Goal: Information Seeking & Learning: Learn about a topic

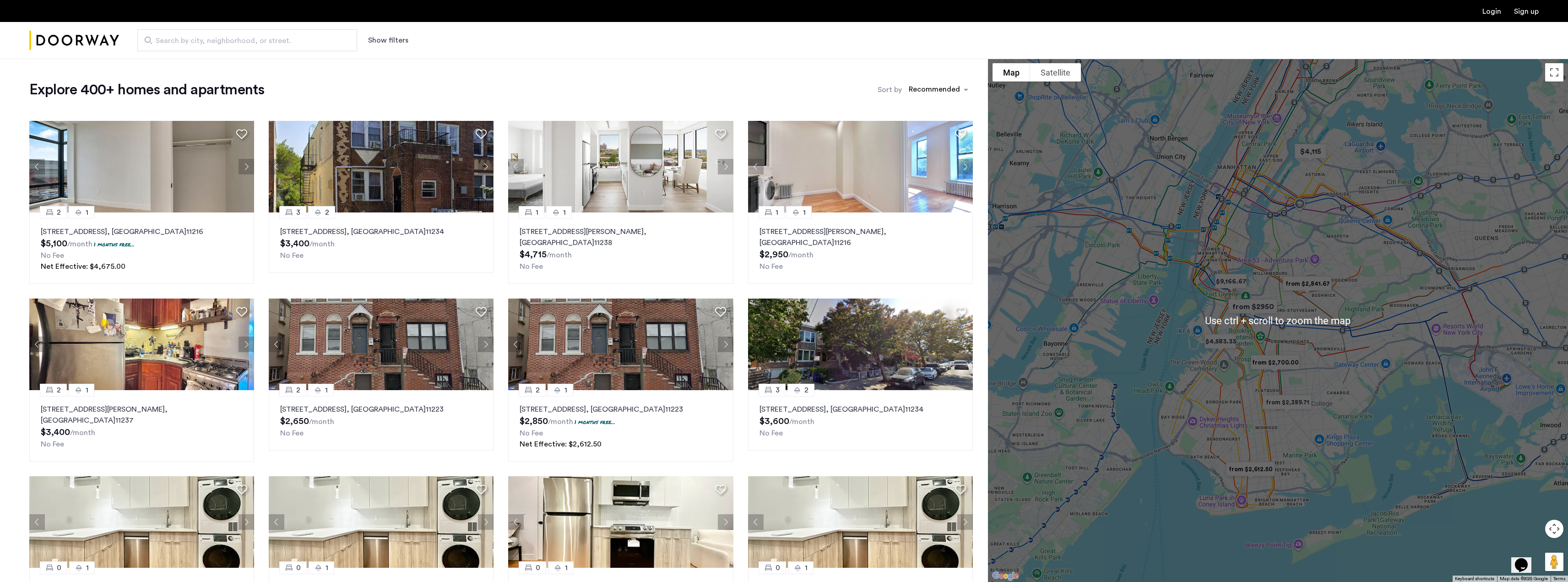
click at [377, 35] on button "Show filters" at bounding box center [388, 40] width 40 height 11
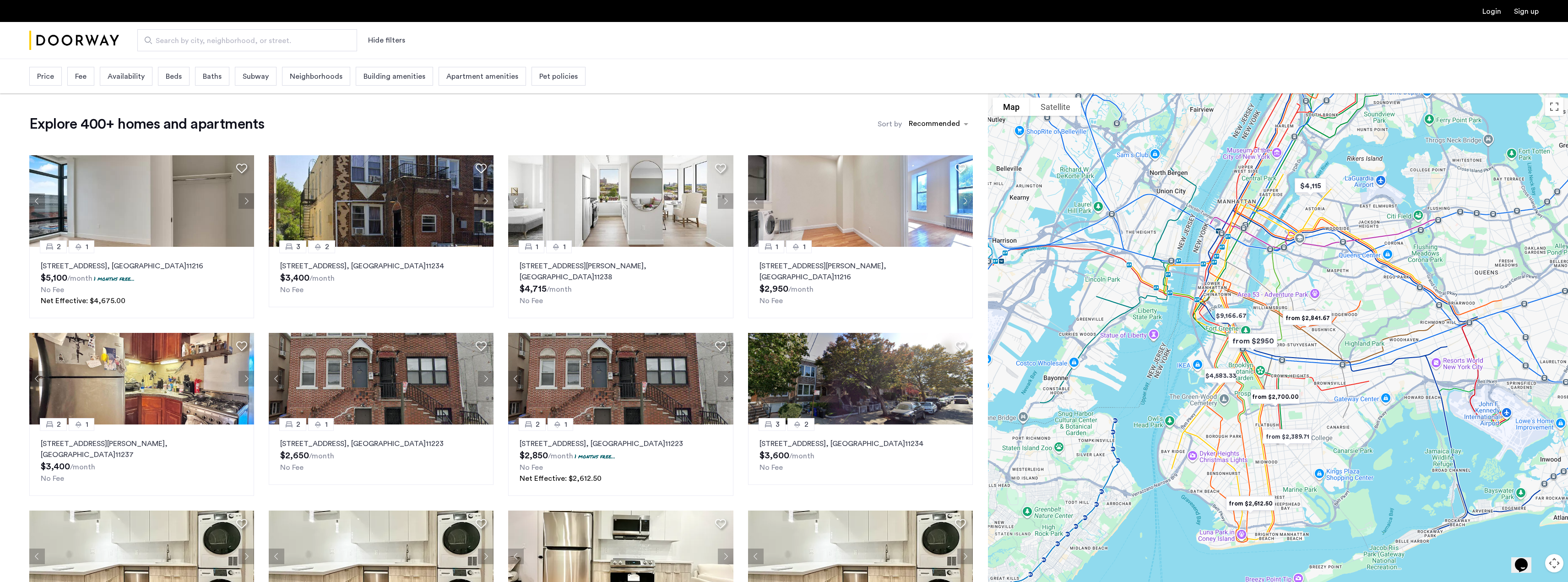
click at [44, 72] on span "Price" at bounding box center [46, 77] width 17 height 11
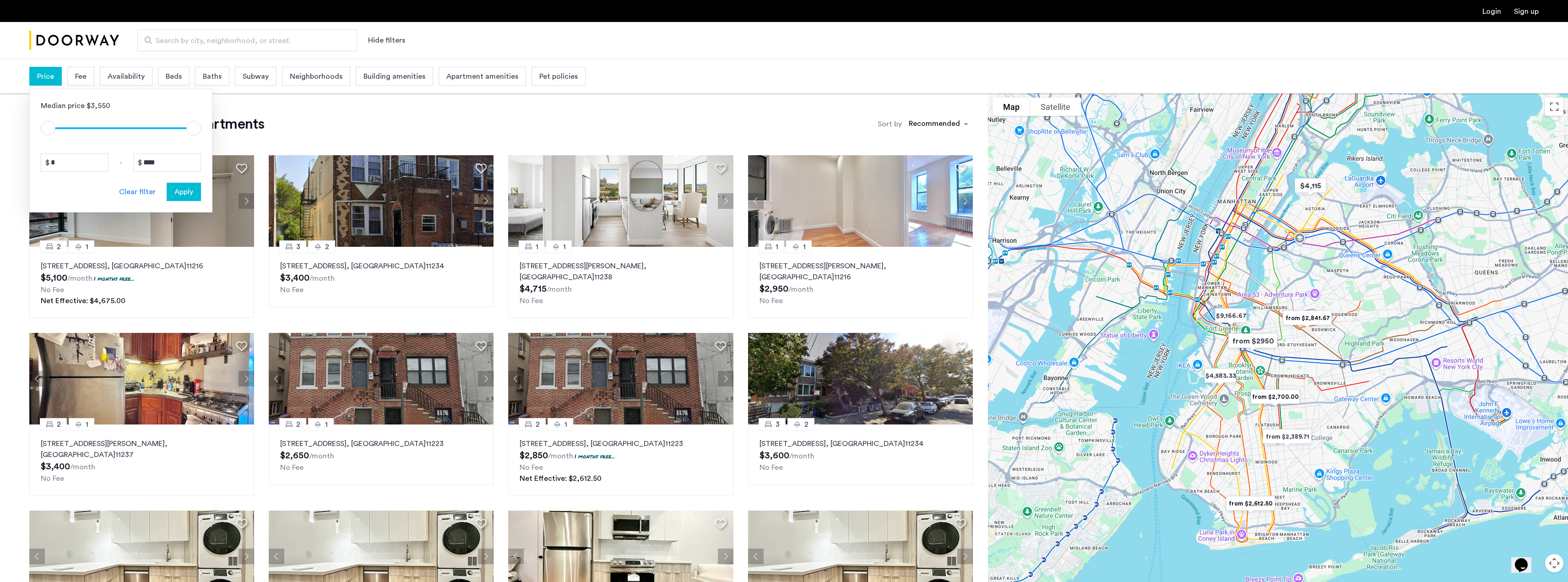
click at [46, 68] on div "Price" at bounding box center [45, 76] width 32 height 19
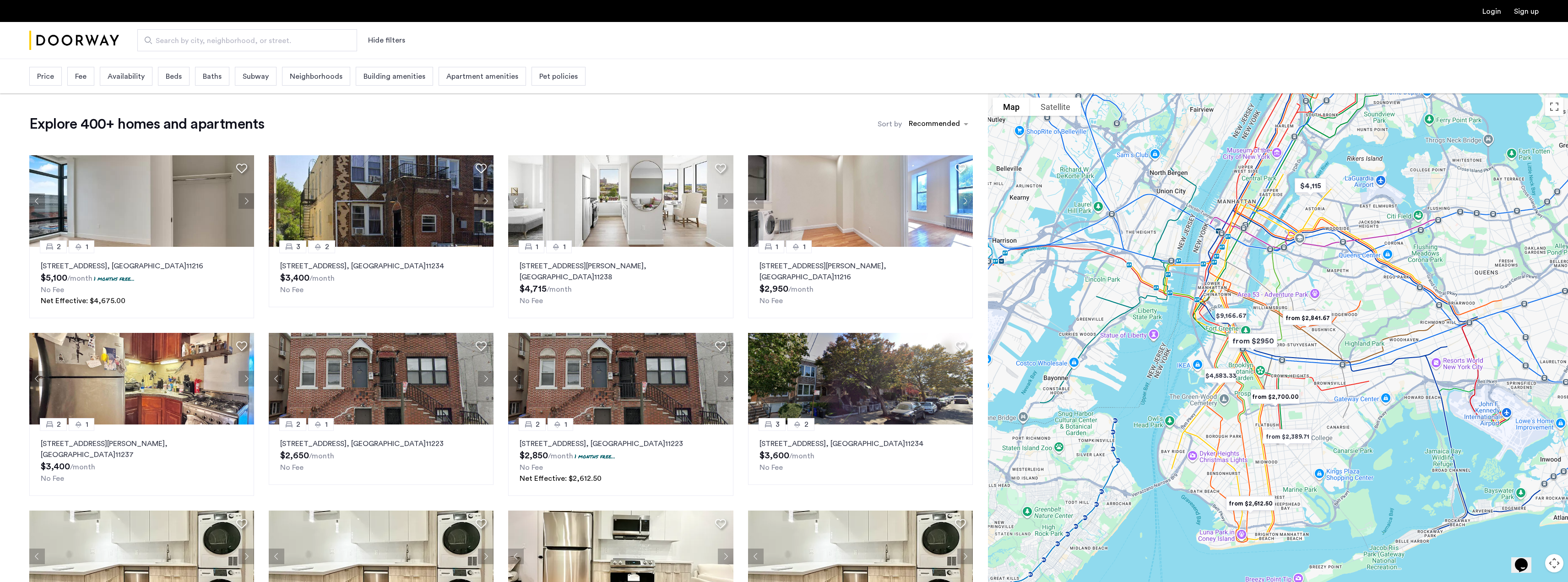
click at [166, 73] on span "Beds" at bounding box center [173, 77] width 16 height 11
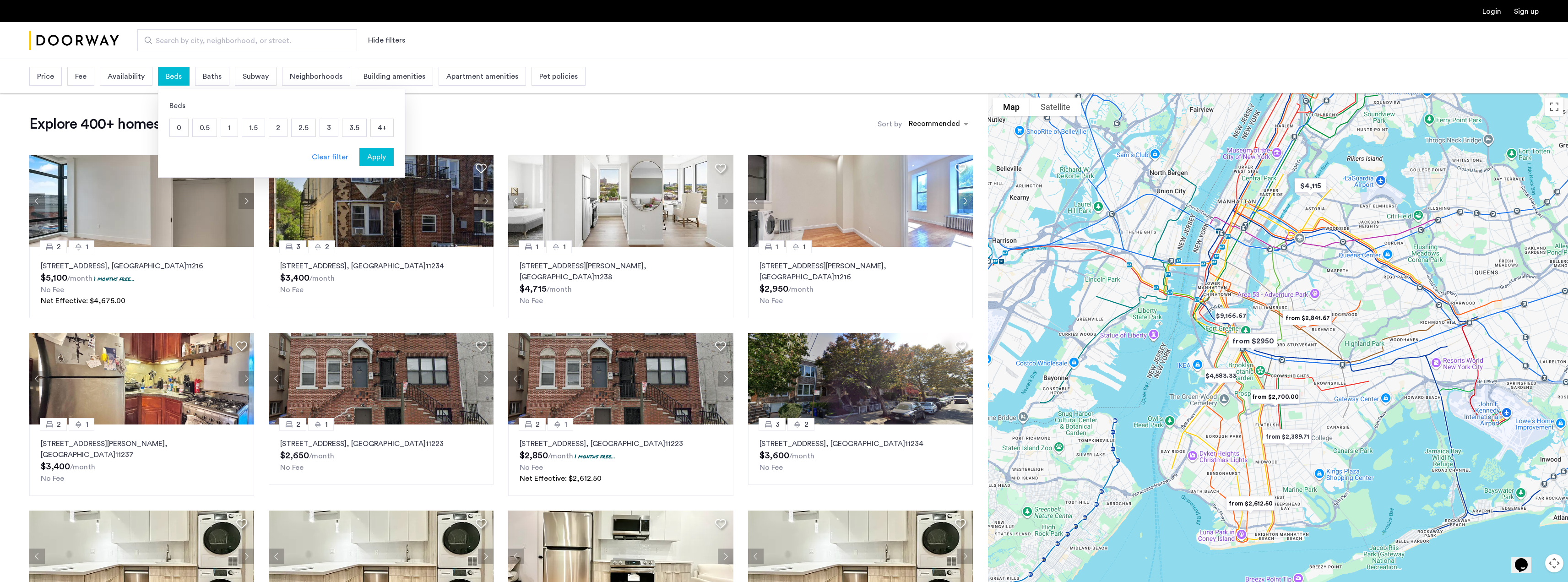
click at [282, 131] on p "2" at bounding box center [278, 128] width 18 height 18
click at [304, 130] on p "2.5" at bounding box center [303, 128] width 24 height 18
click at [326, 125] on p "3" at bounding box center [329, 128] width 18 height 18
click at [383, 156] on span "Apply" at bounding box center [376, 157] width 19 height 11
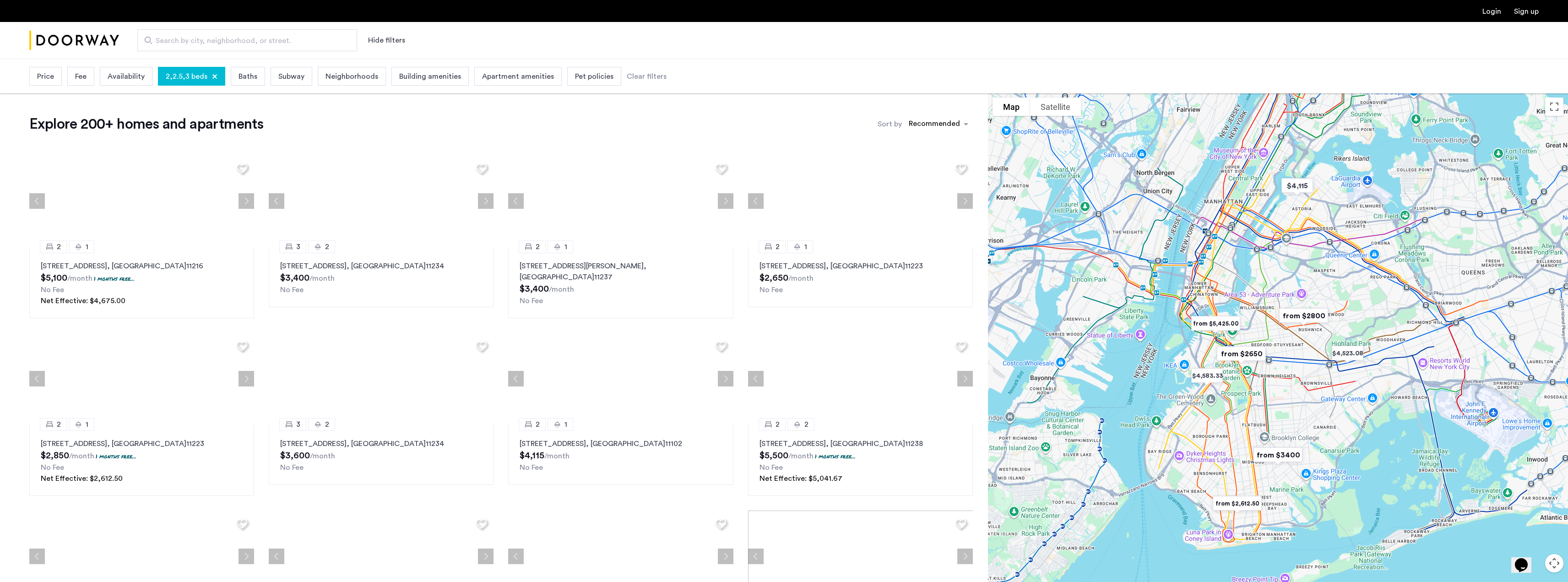
click at [117, 77] on span "Availability" at bounding box center [126, 77] width 37 height 11
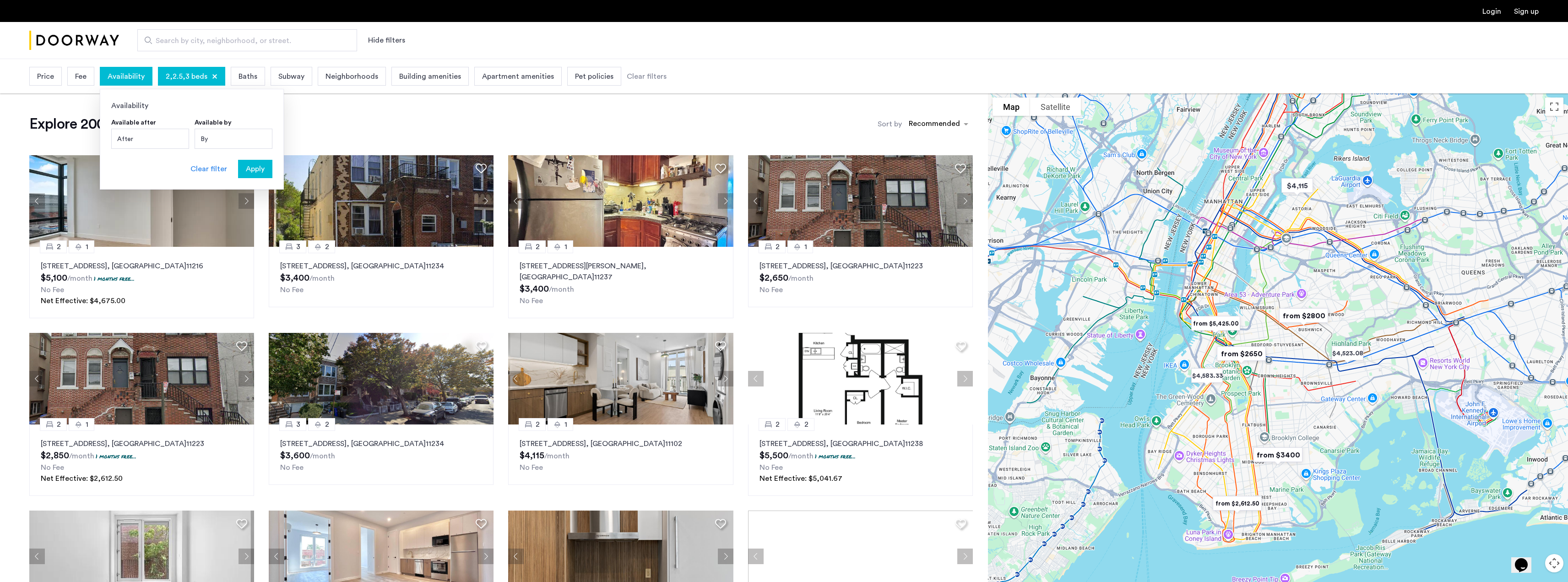
click at [118, 77] on span "Availability" at bounding box center [126, 77] width 37 height 11
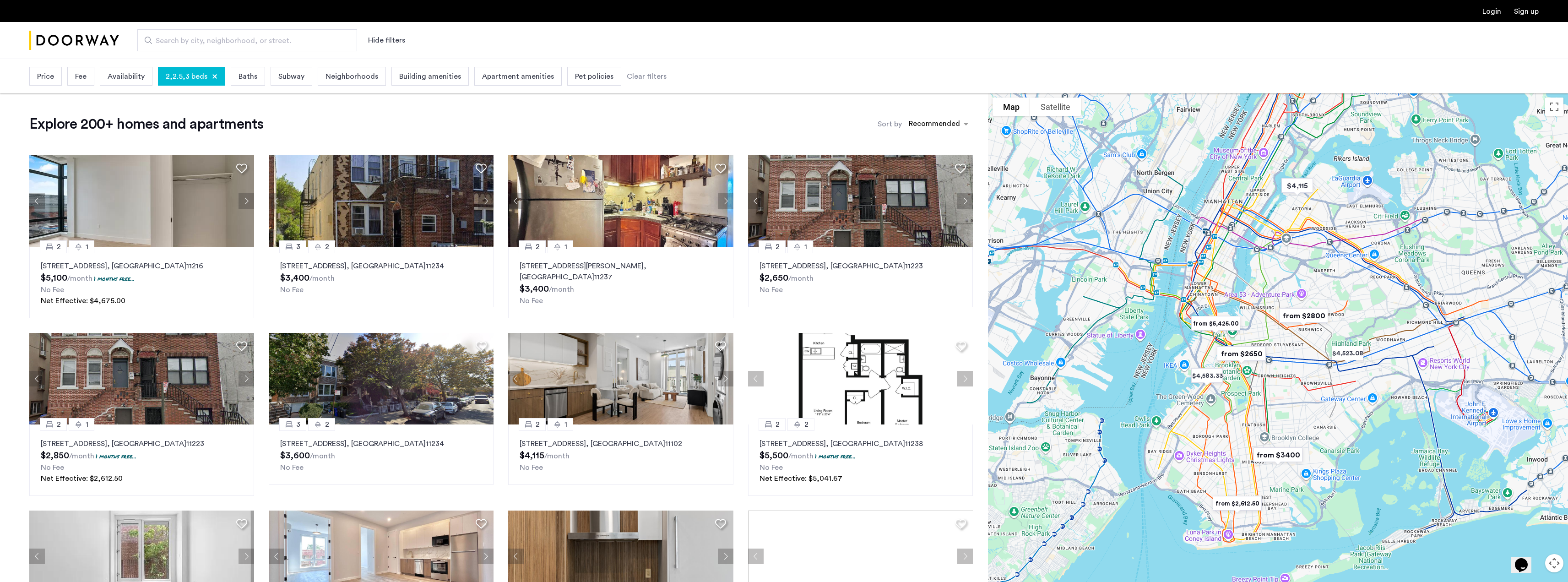
click at [248, 80] on span "Baths" at bounding box center [248, 77] width 19 height 11
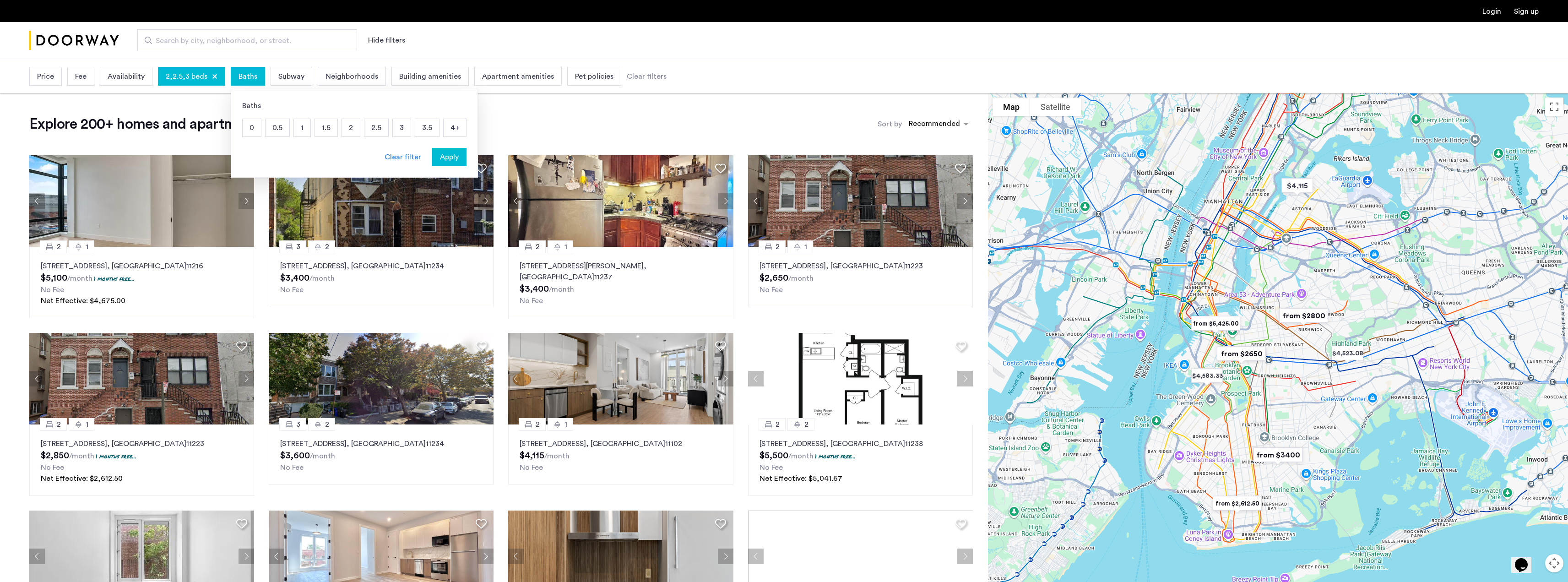
click at [248, 80] on span "Baths" at bounding box center [248, 77] width 19 height 11
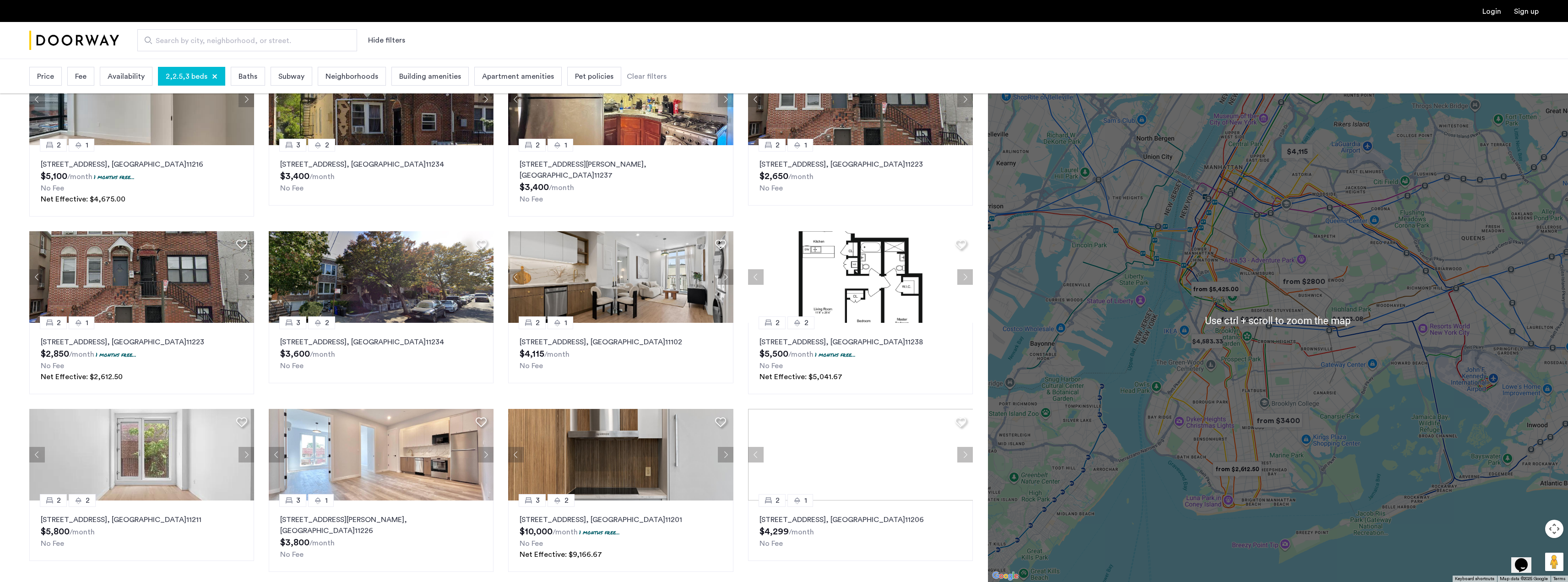
scroll to position [138, 0]
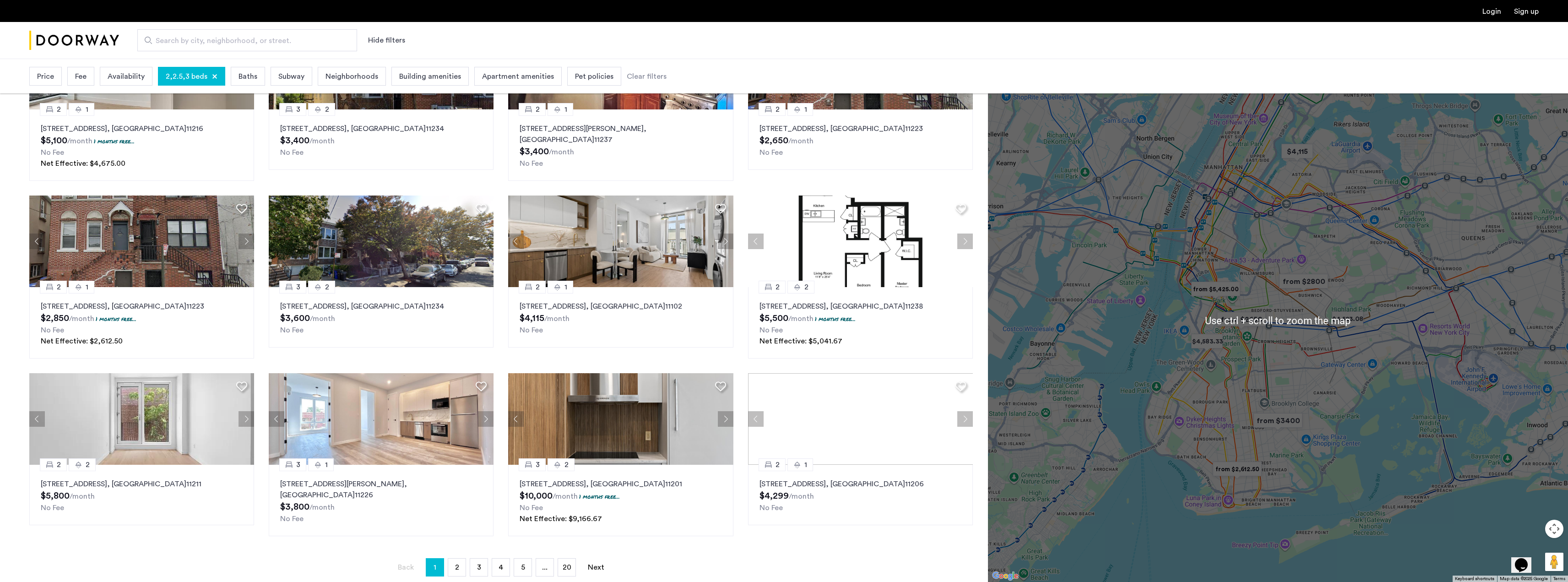
click at [1260, 332] on img "from $2650" at bounding box center [1241, 320] width 64 height 28
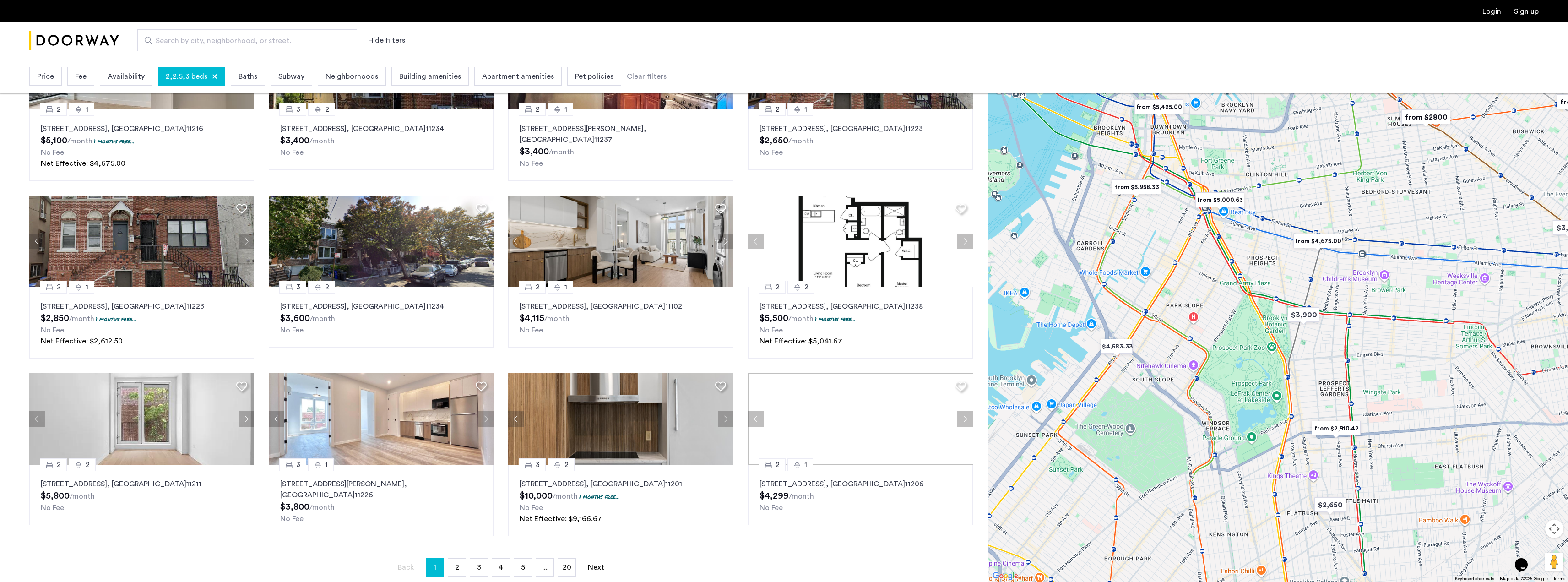
drag, startPoint x: 1189, startPoint y: 268, endPoint x: 1203, endPoint y: 310, distance: 44.3
click at [1203, 310] on div at bounding box center [1278, 320] width 580 height 524
click at [1327, 239] on img "from $4,675.00" at bounding box center [1318, 242] width 64 height 28
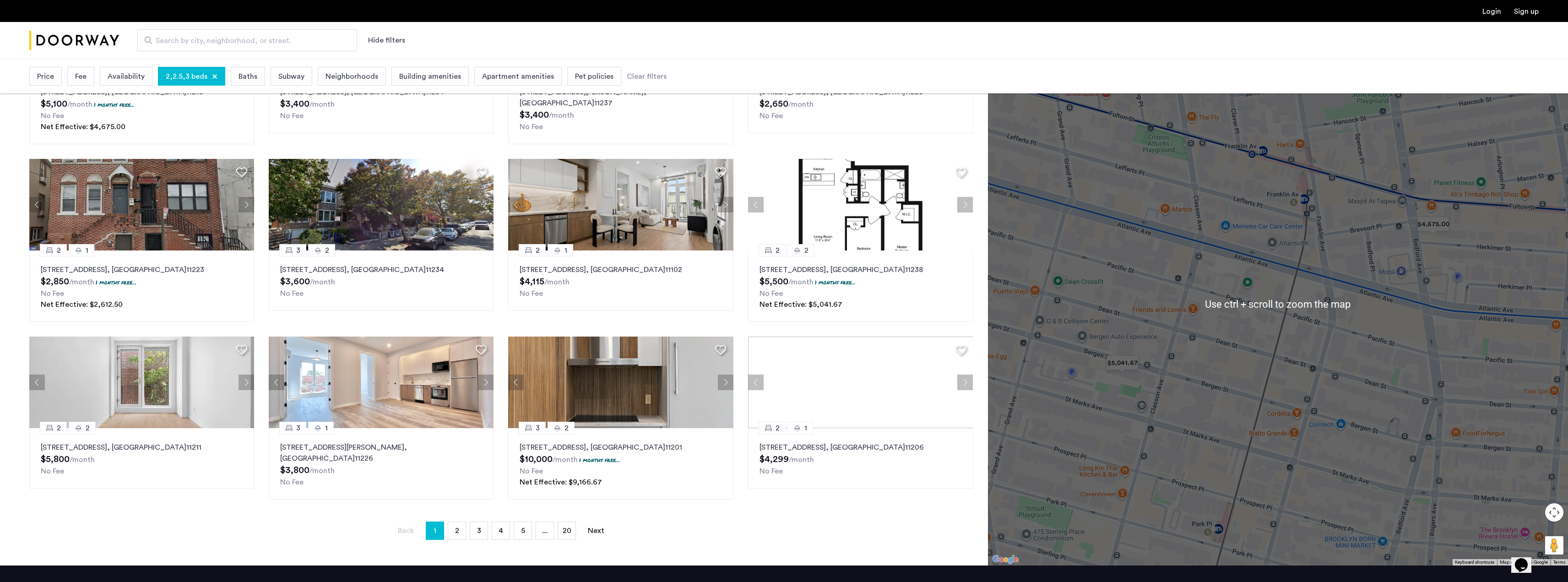
scroll to position [183, 0]
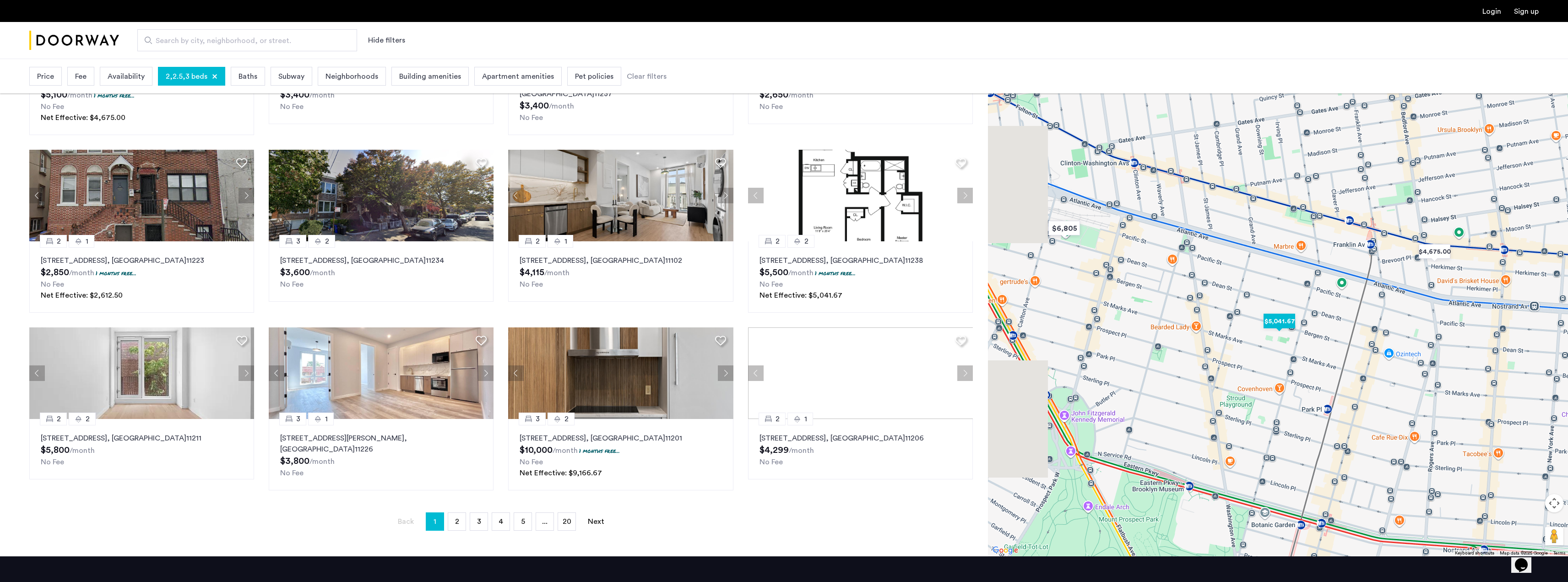
drag, startPoint x: 1163, startPoint y: 355, endPoint x: 1269, endPoint y: 326, distance: 109.9
click at [1269, 326] on img "$5,041.67" at bounding box center [1279, 321] width 46 height 28
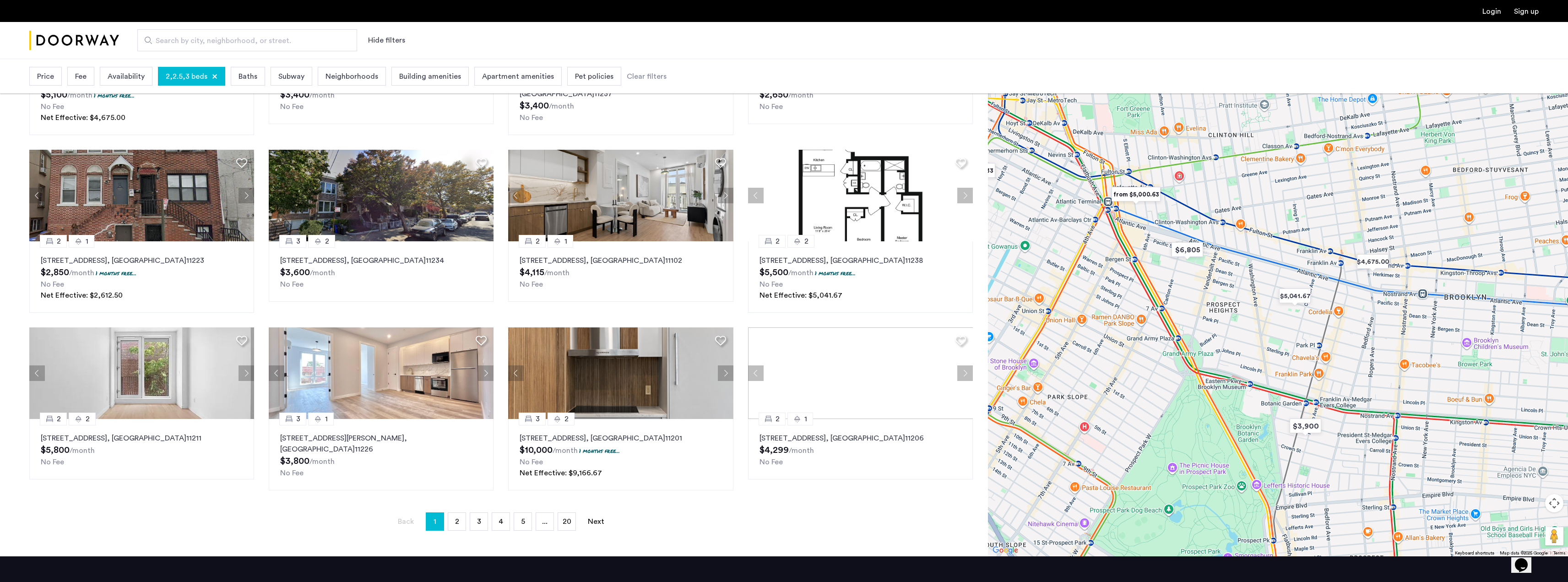
drag, startPoint x: 1155, startPoint y: 356, endPoint x: 1225, endPoint y: 330, distance: 74.7
click at [1225, 330] on div at bounding box center [1278, 295] width 580 height 524
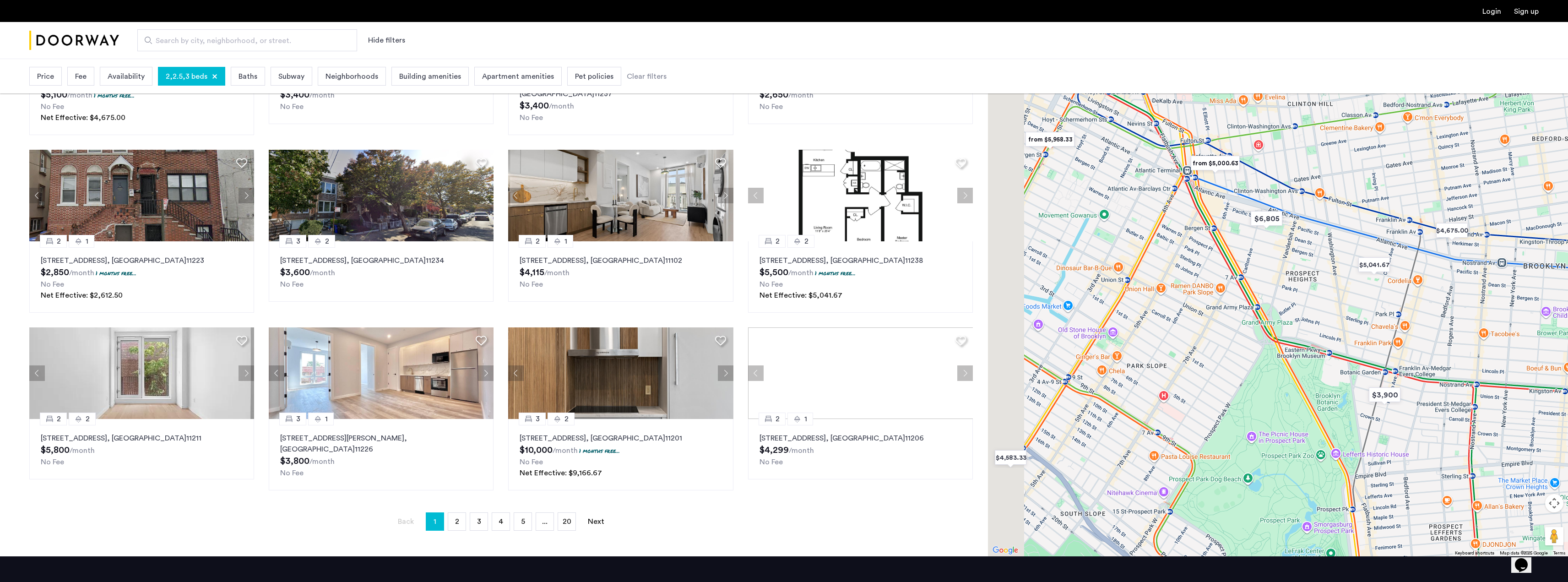
drag, startPoint x: 1141, startPoint y: 361, endPoint x: 1223, endPoint y: 322, distance: 90.8
click at [1223, 322] on div at bounding box center [1278, 295] width 580 height 524
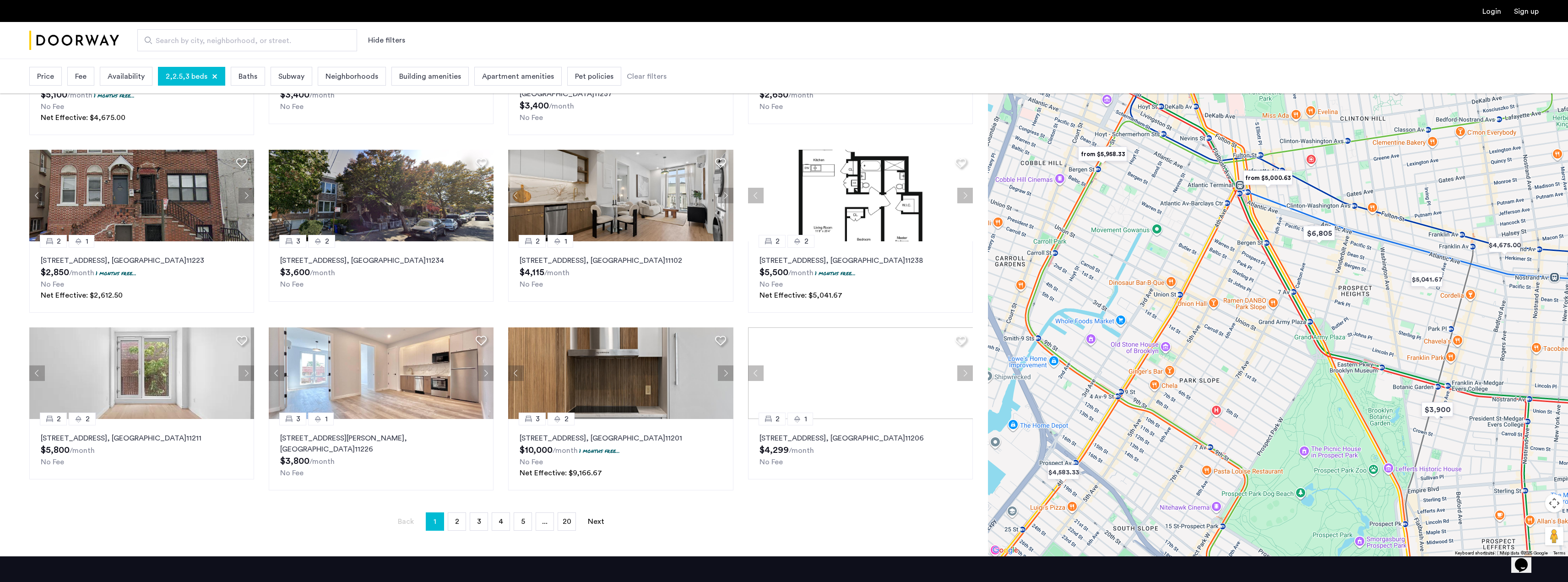
drag, startPoint x: 1155, startPoint y: 393, endPoint x: 1192, endPoint y: 415, distance: 43.0
click at [1192, 415] on div at bounding box center [1278, 295] width 580 height 524
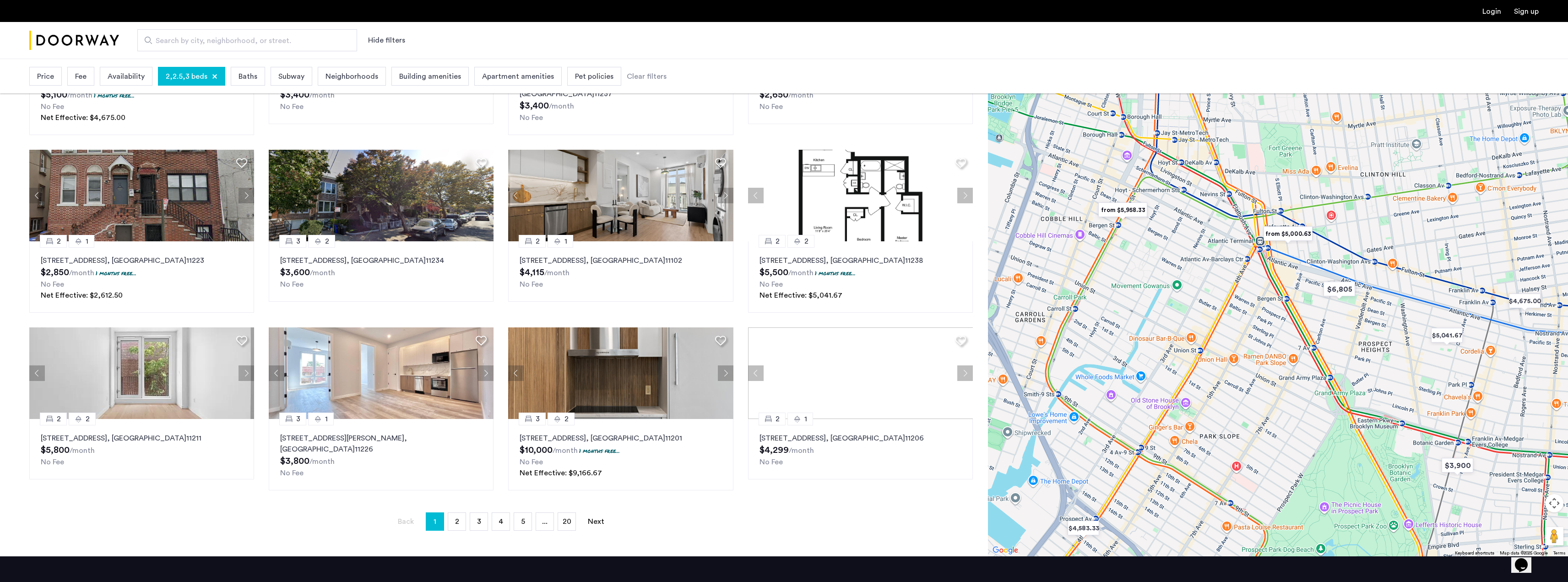
drag, startPoint x: 1115, startPoint y: 226, endPoint x: 1135, endPoint y: 274, distance: 52.0
click at [1135, 278] on div at bounding box center [1278, 295] width 580 height 524
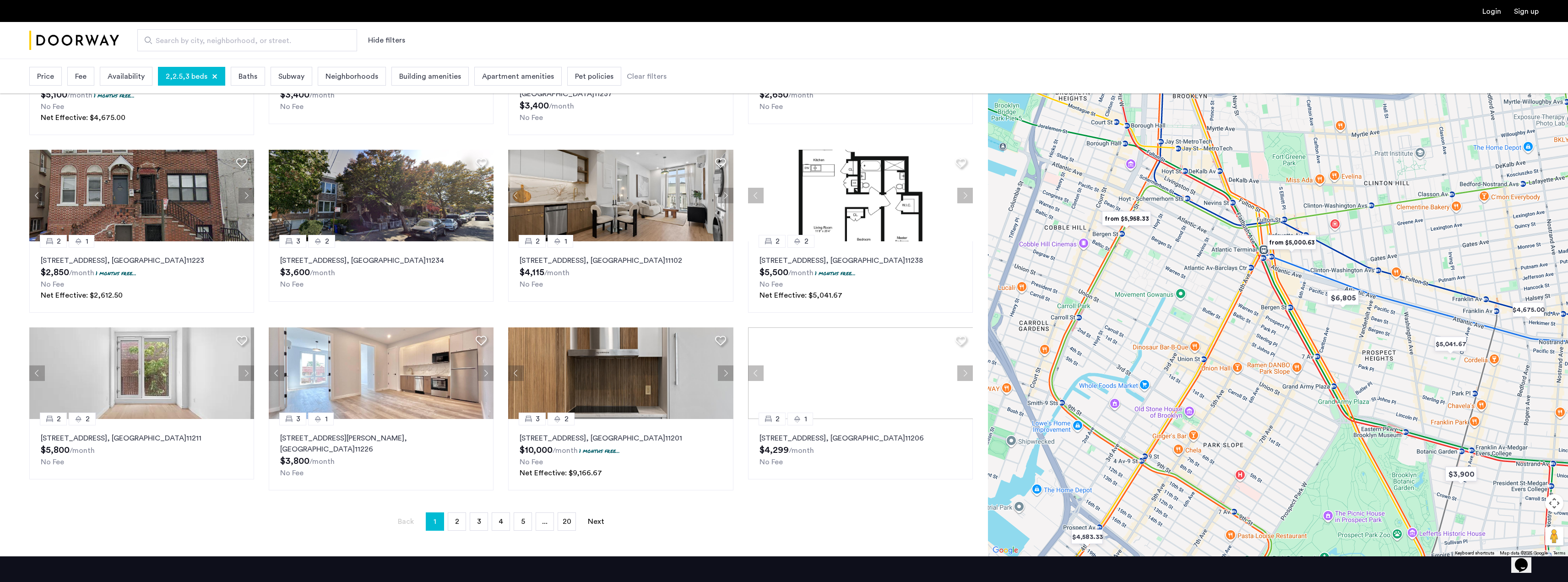
click at [1131, 217] on img "from $5,958.33" at bounding box center [1126, 219] width 64 height 28
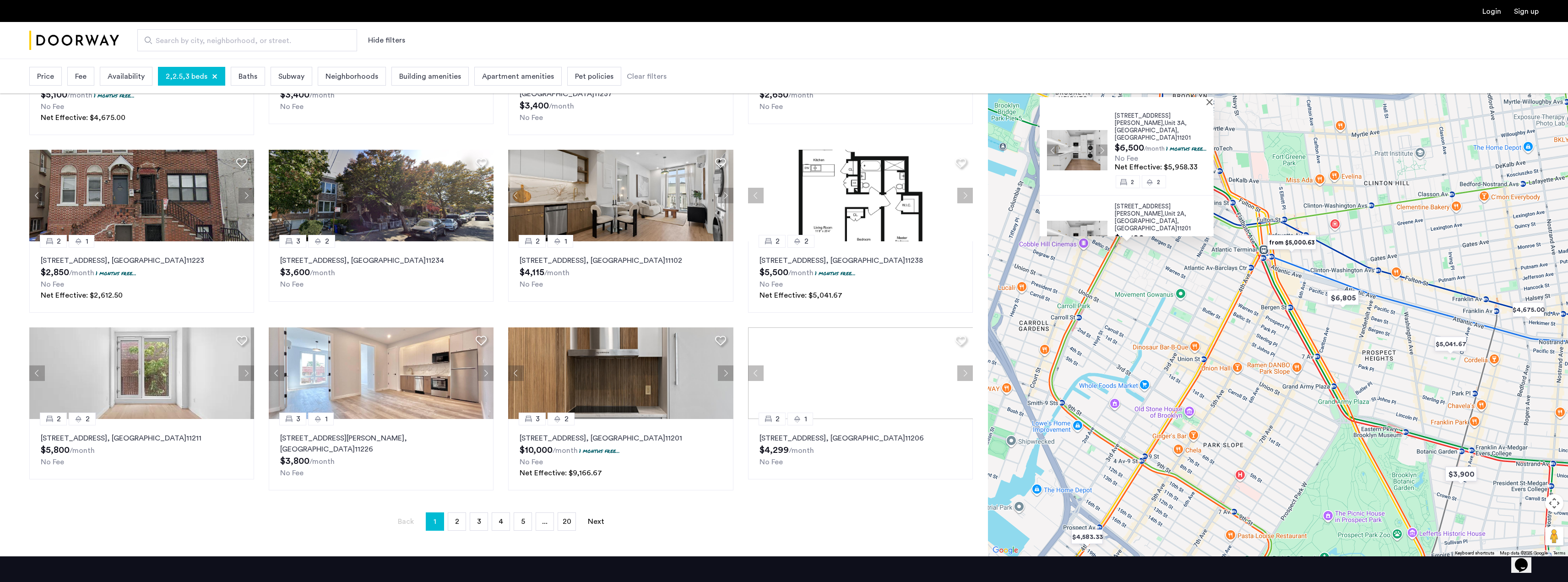
click at [1144, 116] on span "155 Smith Street," at bounding box center [1143, 119] width 56 height 13
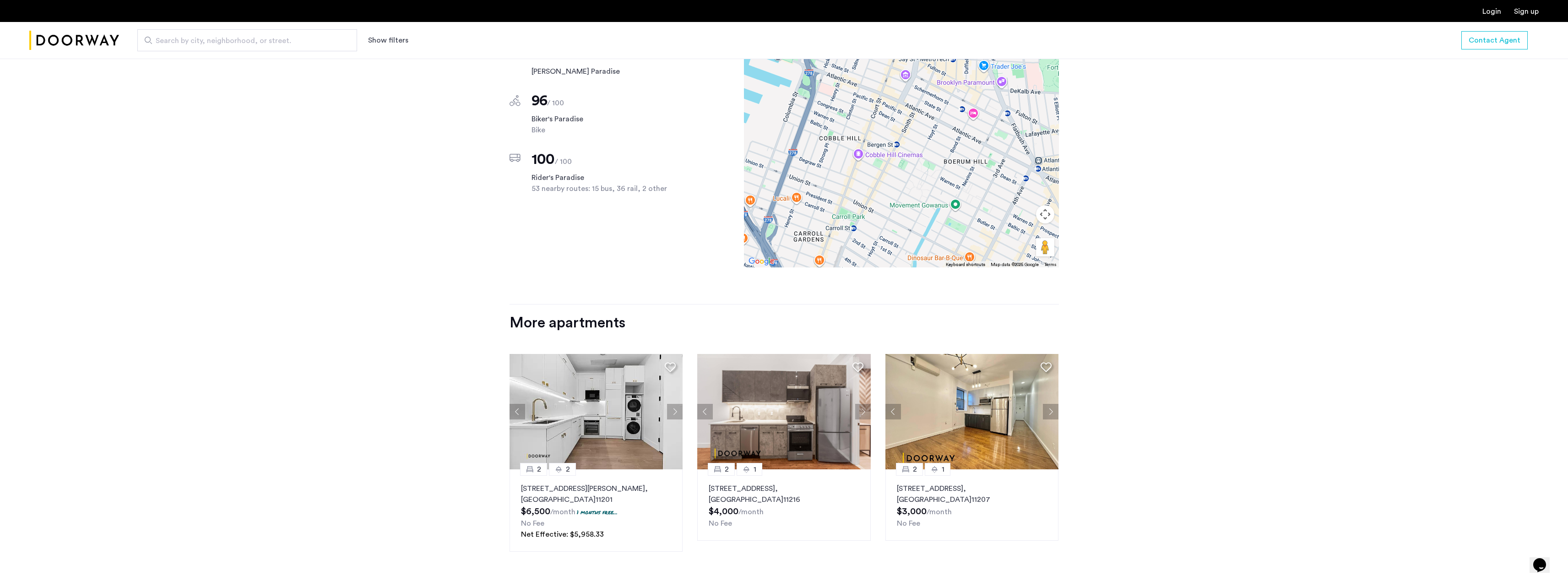
scroll to position [824, 0]
